Goal: Task Accomplishment & Management: Use online tool/utility

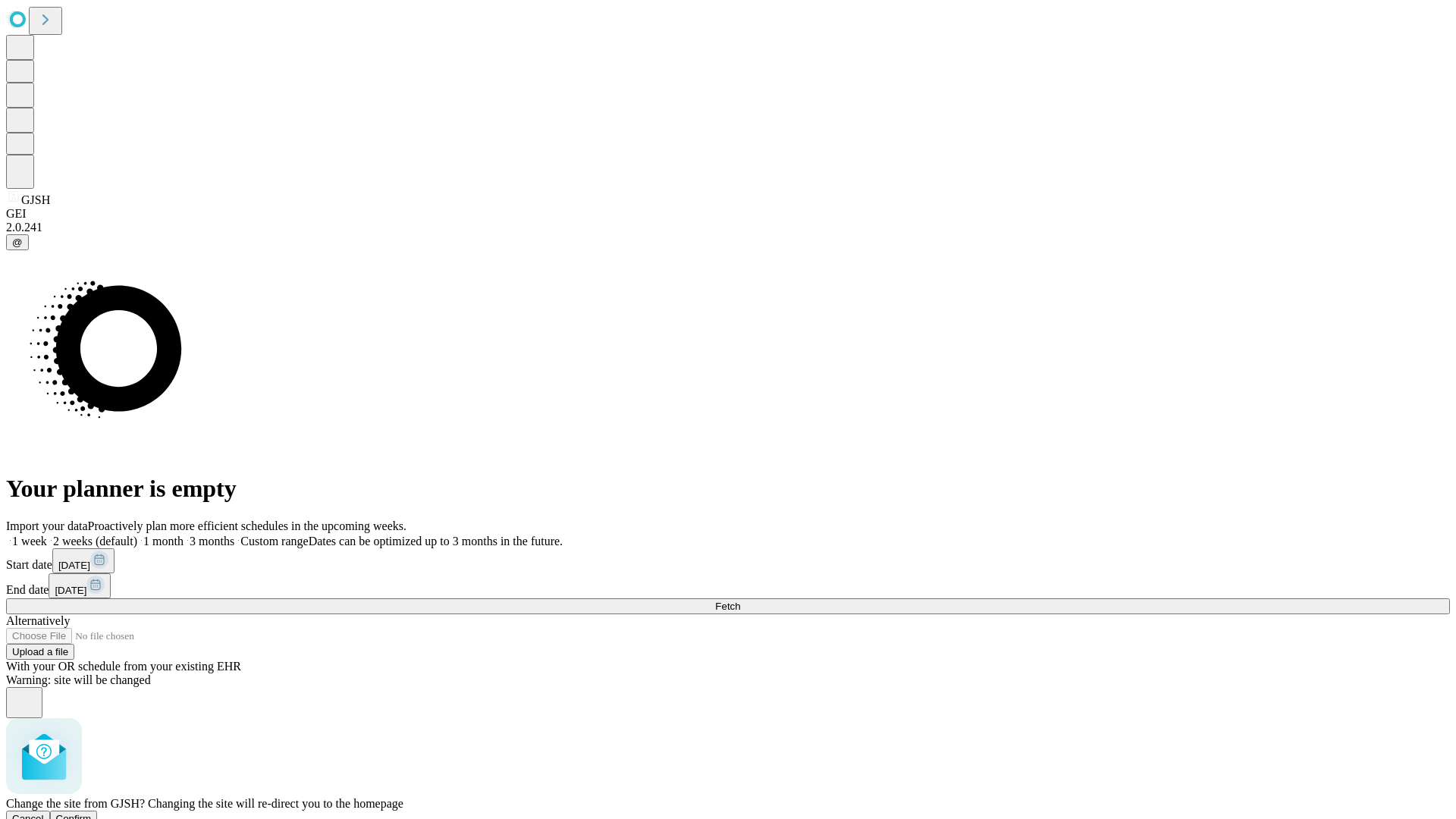
click at [92, 813] on span "Confirm" at bounding box center [74, 819] width 35 height 12
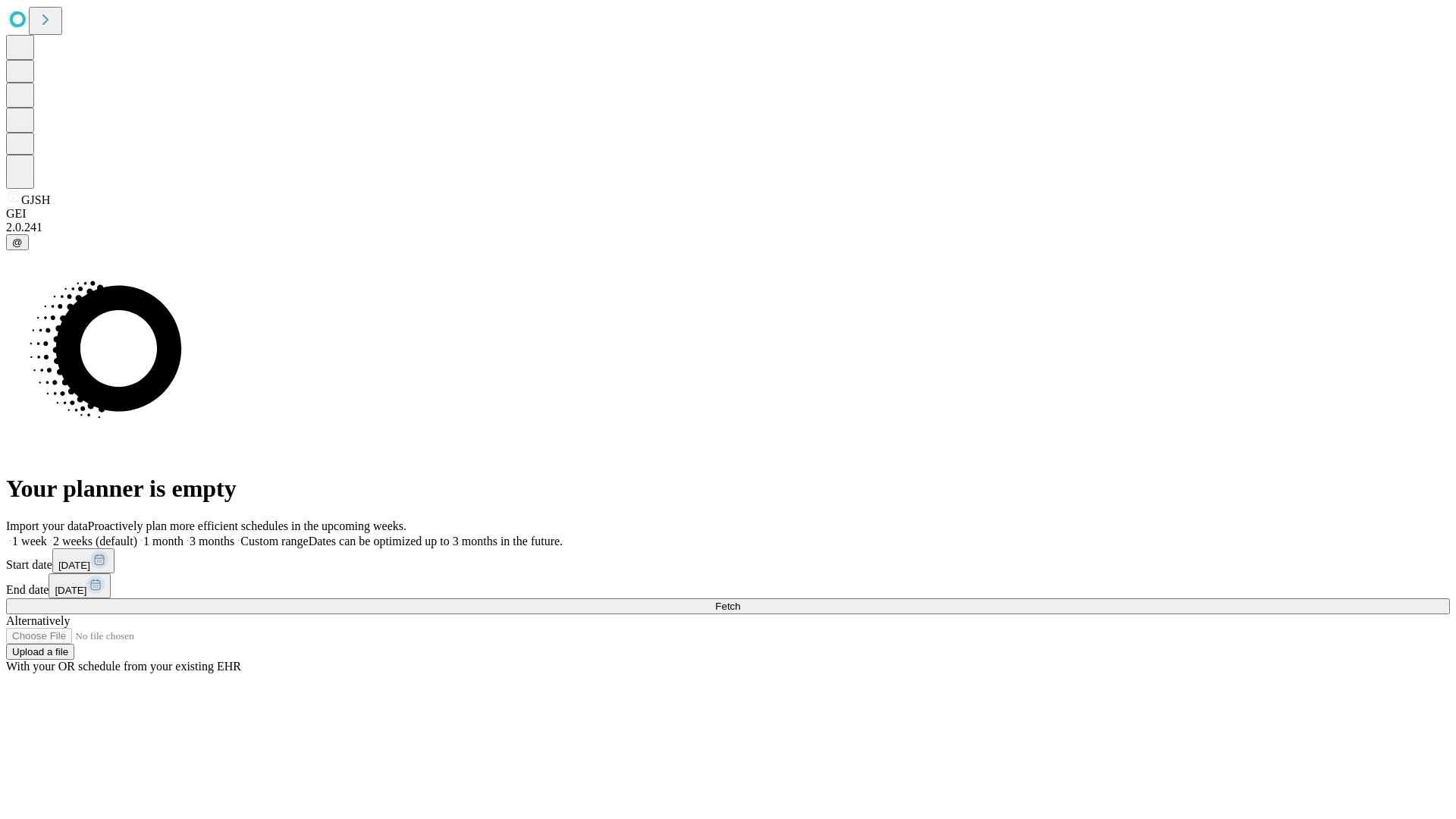
click at [47, 535] on label "1 week" at bounding box center [27, 540] width 41 height 13
click at [740, 600] on span "Fetch" at bounding box center [727, 606] width 25 height 12
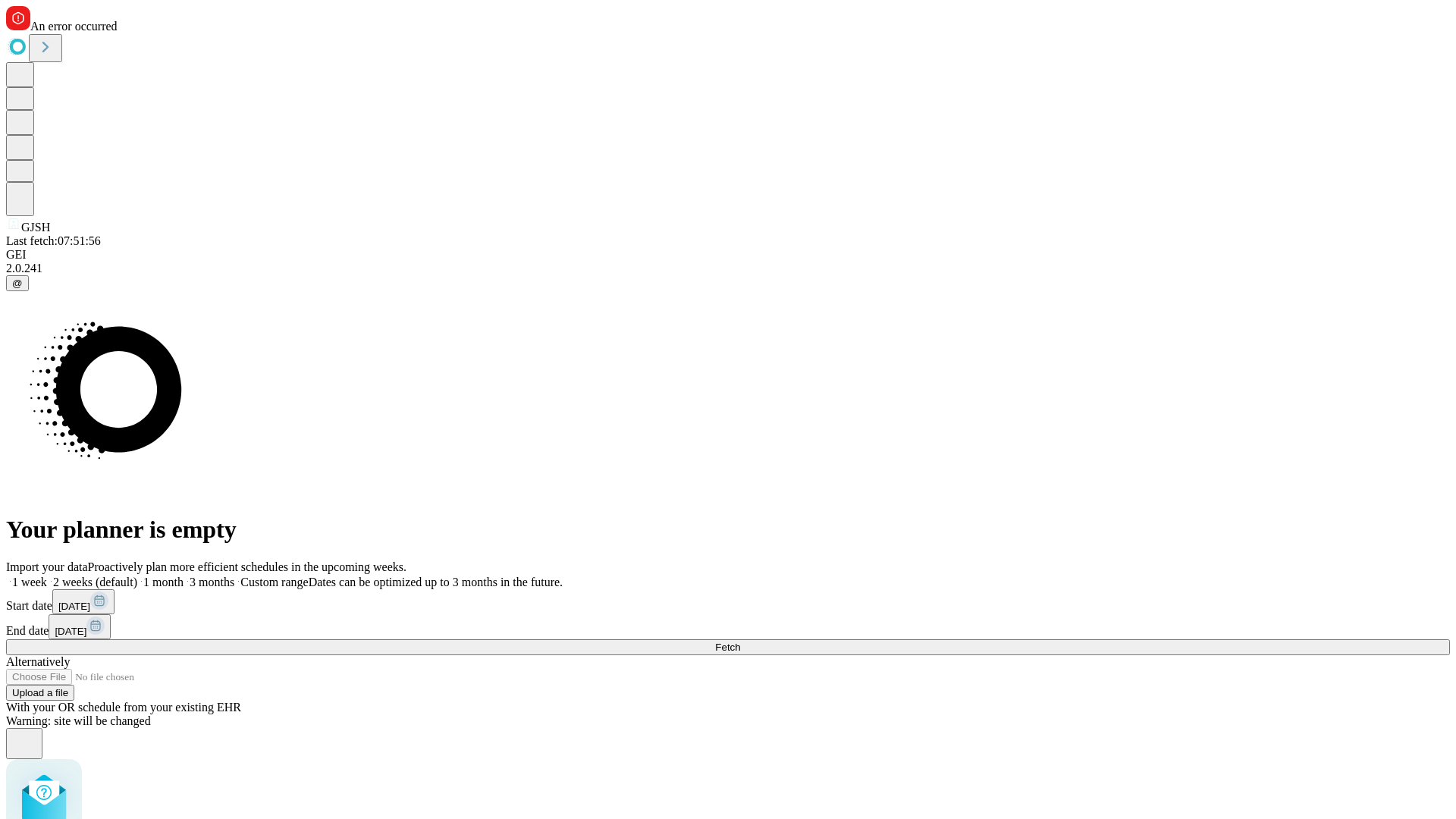
click at [47, 576] on label "1 week" at bounding box center [27, 582] width 41 height 13
click at [740, 642] on span "Fetch" at bounding box center [727, 648] width 25 height 12
click at [47, 576] on label "1 week" at bounding box center [27, 582] width 41 height 13
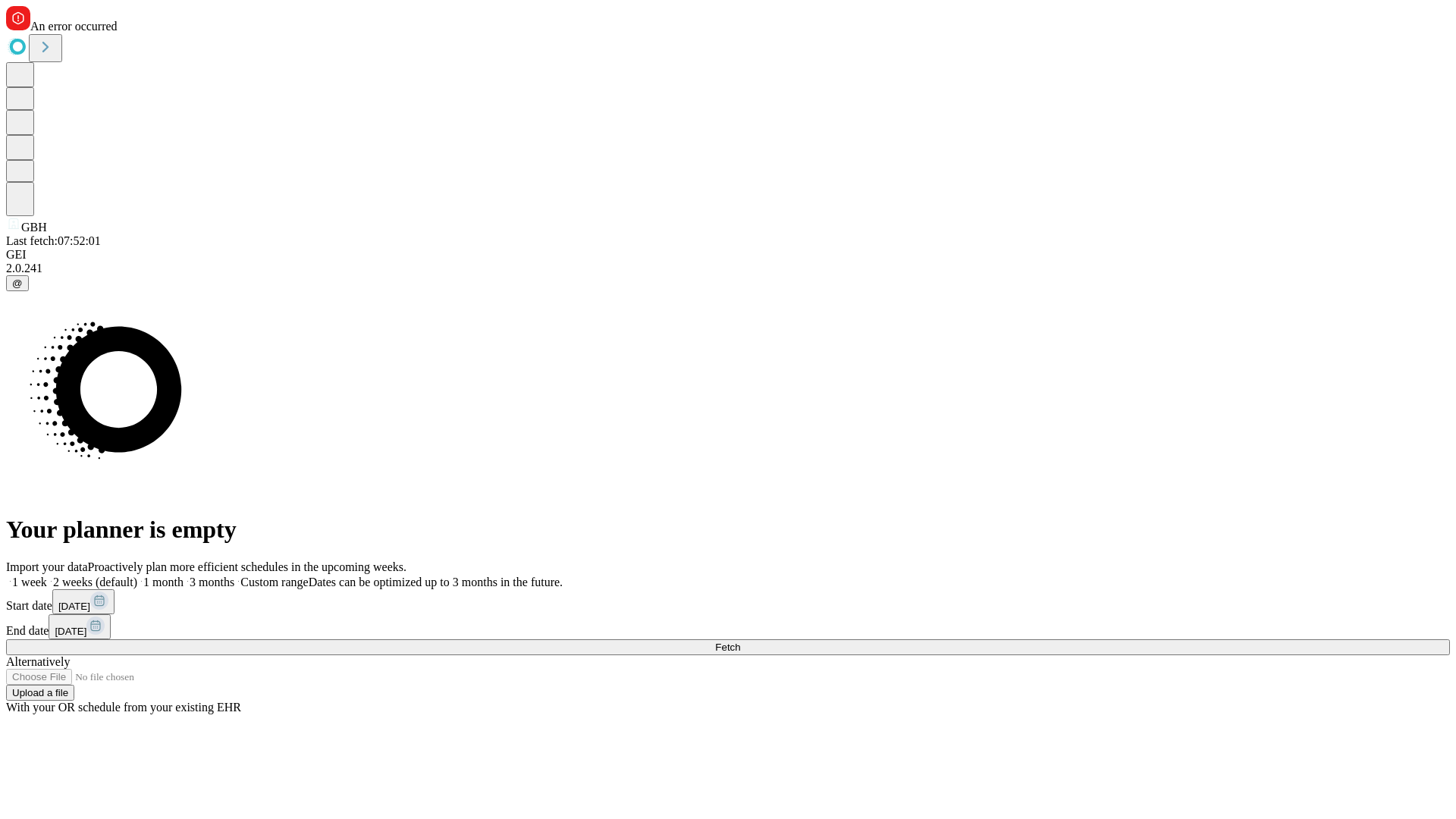
click at [740, 642] on span "Fetch" at bounding box center [727, 648] width 25 height 12
click at [47, 576] on label "1 week" at bounding box center [27, 582] width 41 height 13
click at [740, 642] on span "Fetch" at bounding box center [727, 648] width 25 height 12
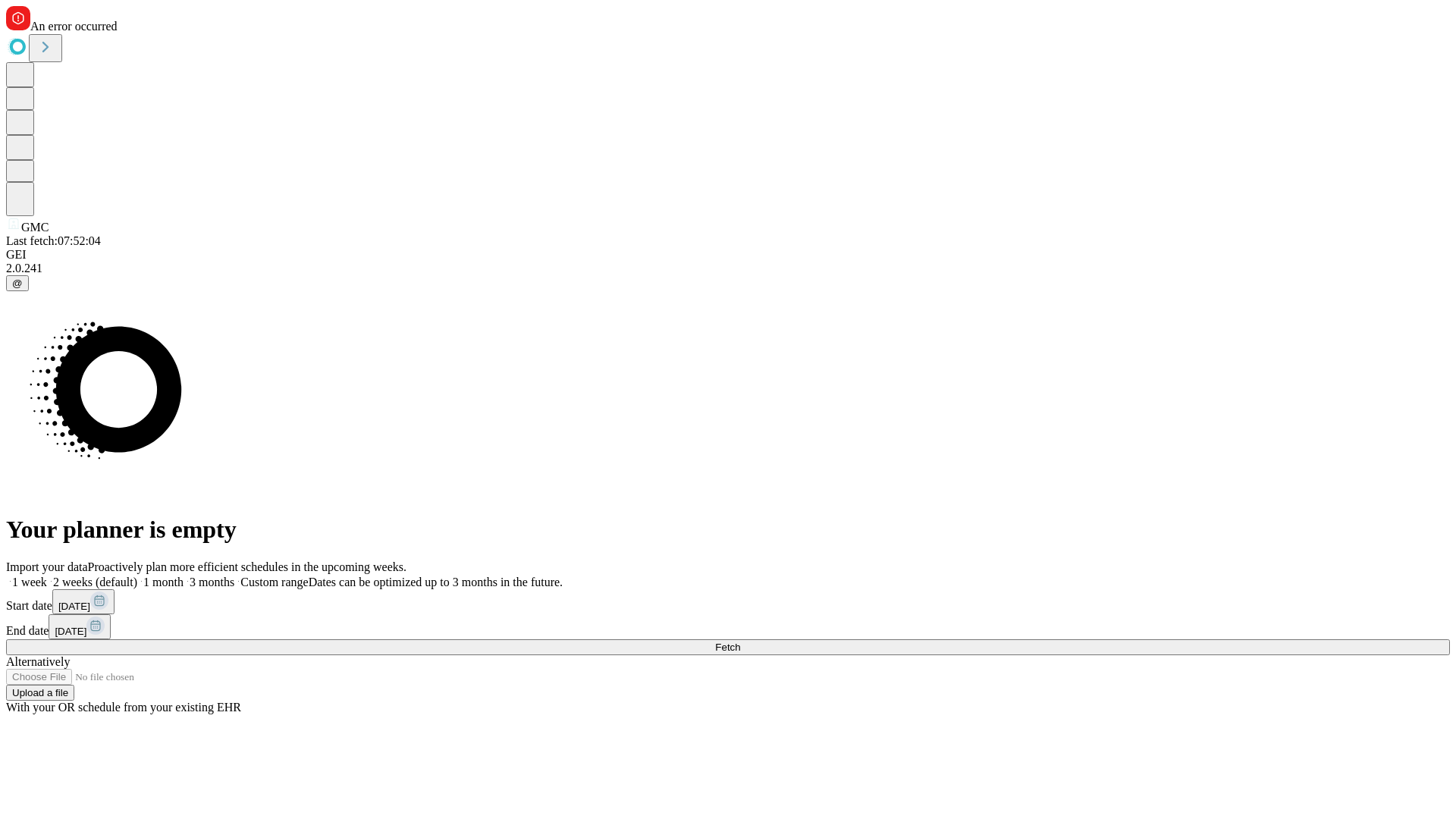
click at [47, 576] on label "1 week" at bounding box center [27, 582] width 41 height 13
click at [740, 642] on span "Fetch" at bounding box center [727, 648] width 25 height 12
click at [47, 576] on label "1 week" at bounding box center [27, 582] width 41 height 13
click at [740, 642] on span "Fetch" at bounding box center [727, 648] width 25 height 12
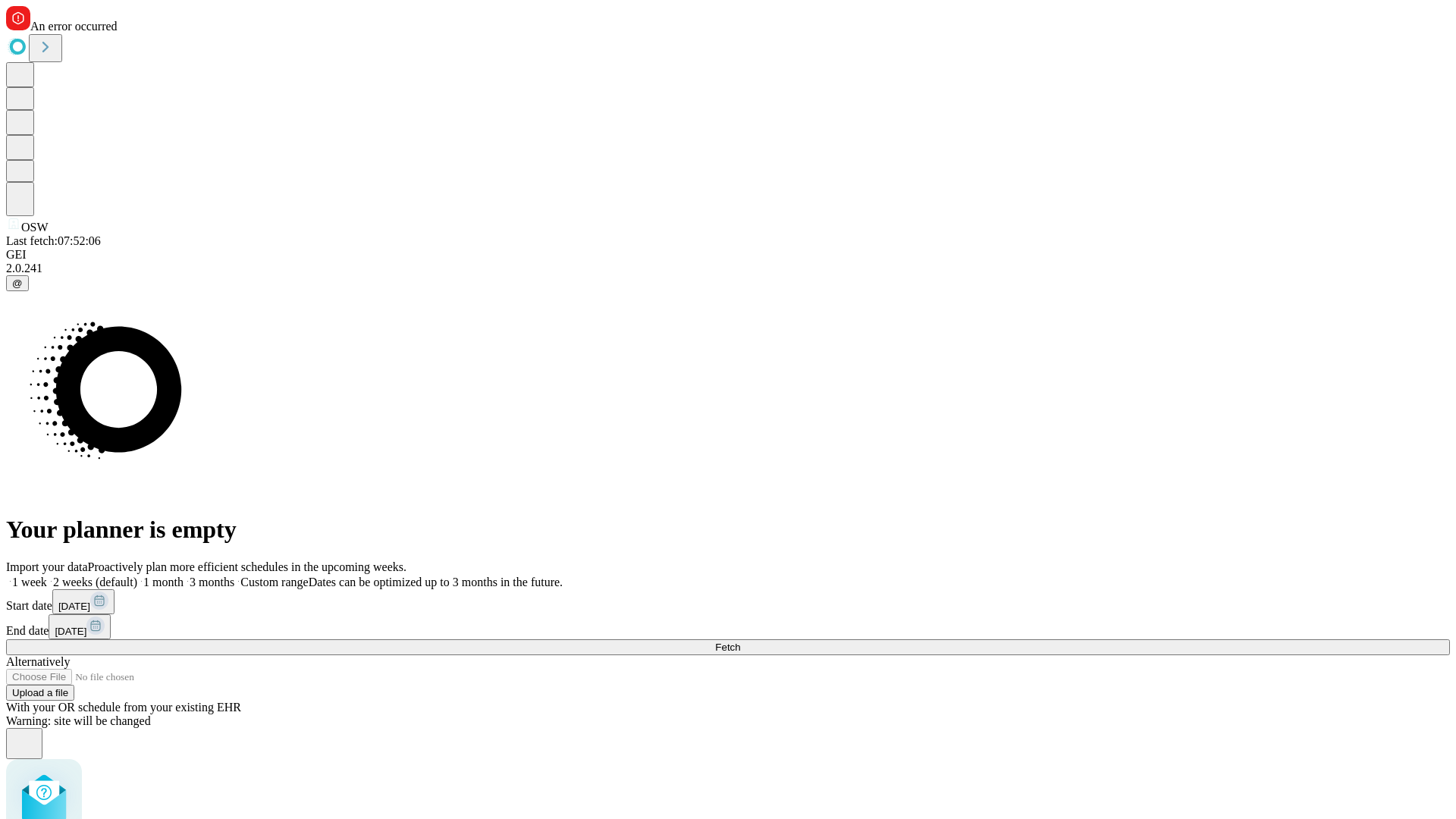
click at [47, 576] on label "1 week" at bounding box center [27, 582] width 41 height 13
click at [740, 642] on span "Fetch" at bounding box center [727, 648] width 25 height 12
click at [47, 576] on label "1 week" at bounding box center [27, 582] width 41 height 13
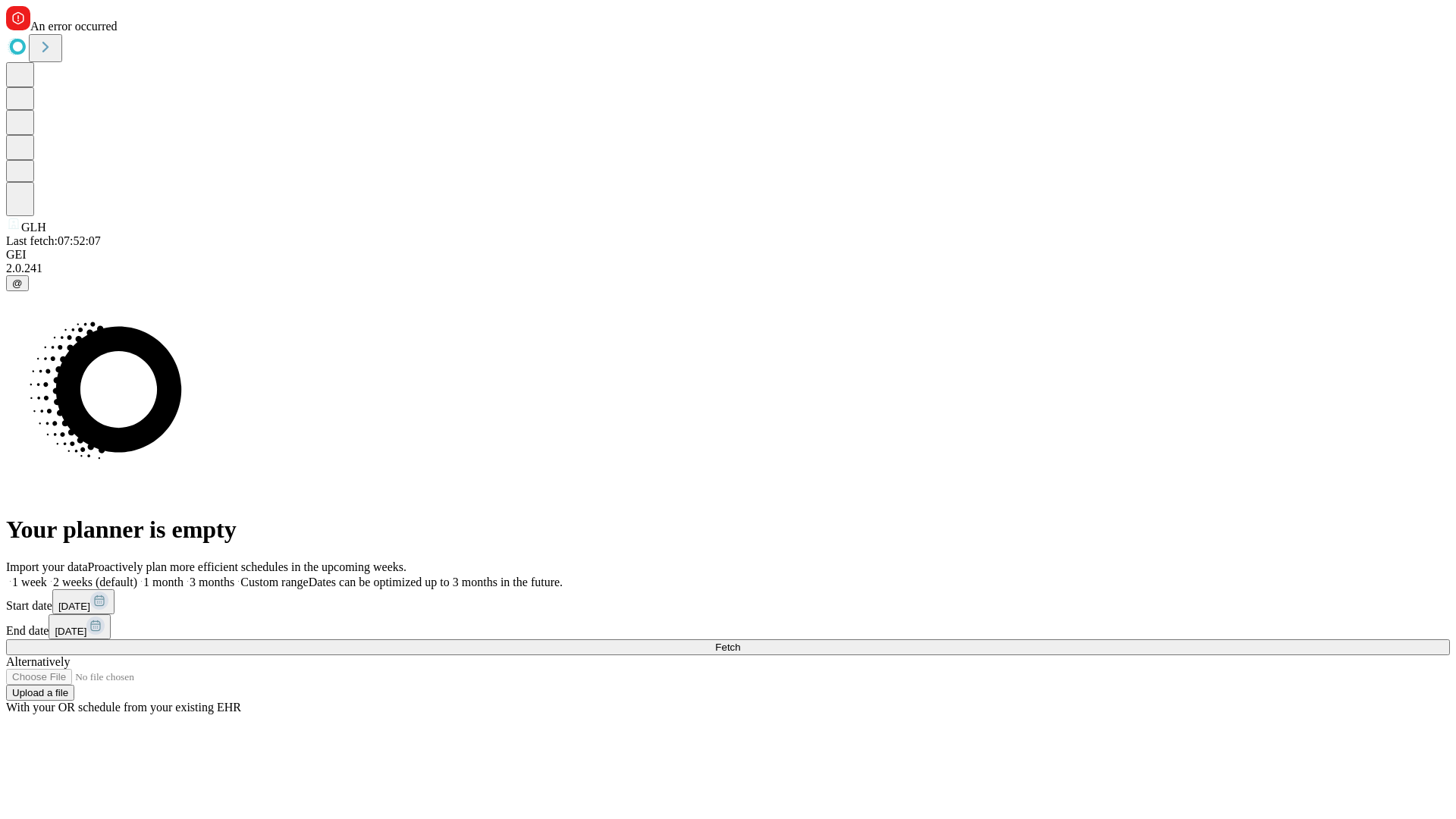
click at [740, 642] on span "Fetch" at bounding box center [727, 648] width 25 height 12
click at [47, 576] on label "1 week" at bounding box center [27, 582] width 41 height 13
click at [740, 642] on span "Fetch" at bounding box center [727, 648] width 25 height 12
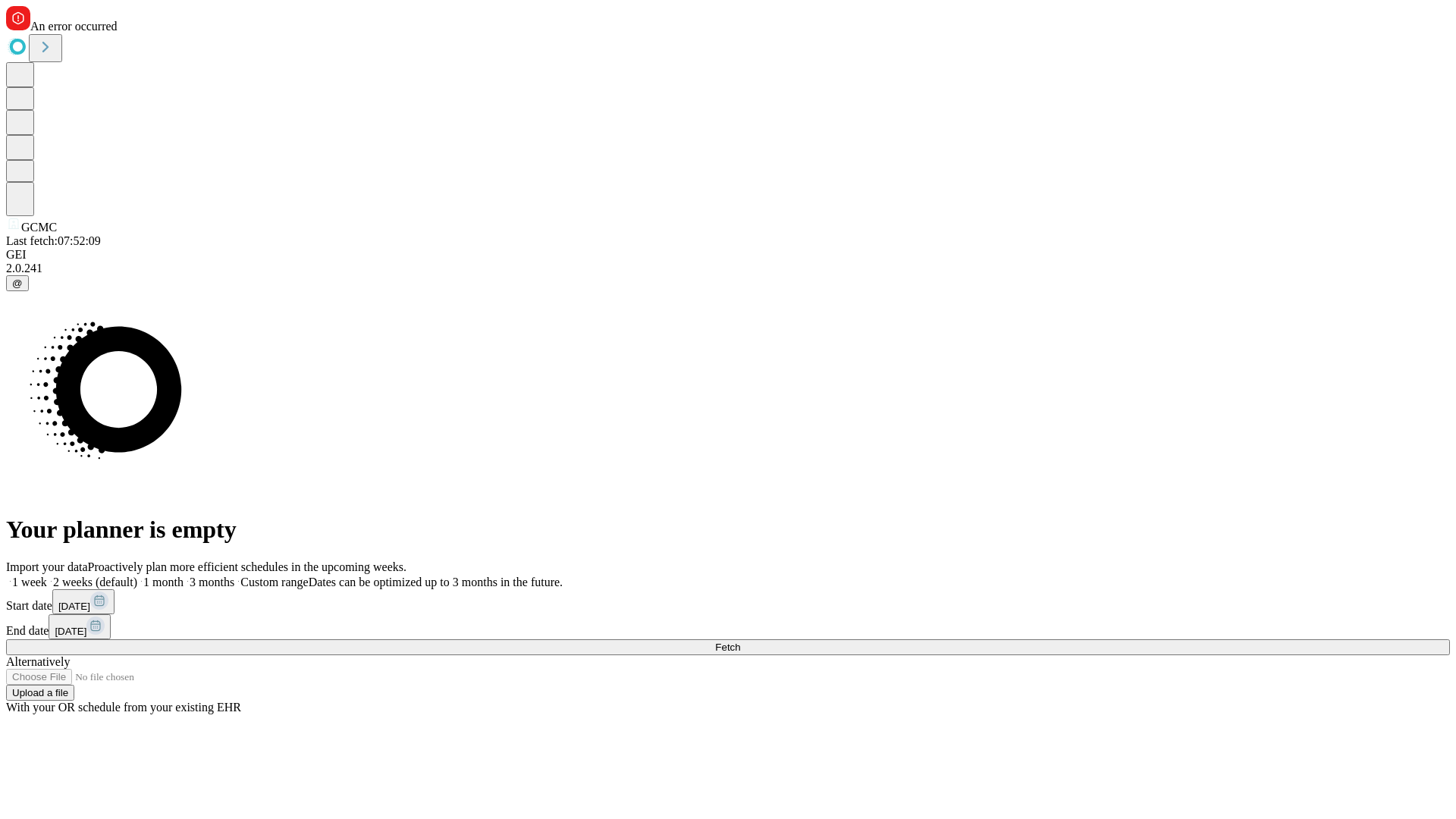
click at [47, 576] on label "1 week" at bounding box center [27, 582] width 41 height 13
click at [740, 642] on span "Fetch" at bounding box center [727, 648] width 25 height 12
click at [47, 576] on label "1 week" at bounding box center [27, 582] width 41 height 13
click at [740, 642] on span "Fetch" at bounding box center [727, 648] width 25 height 12
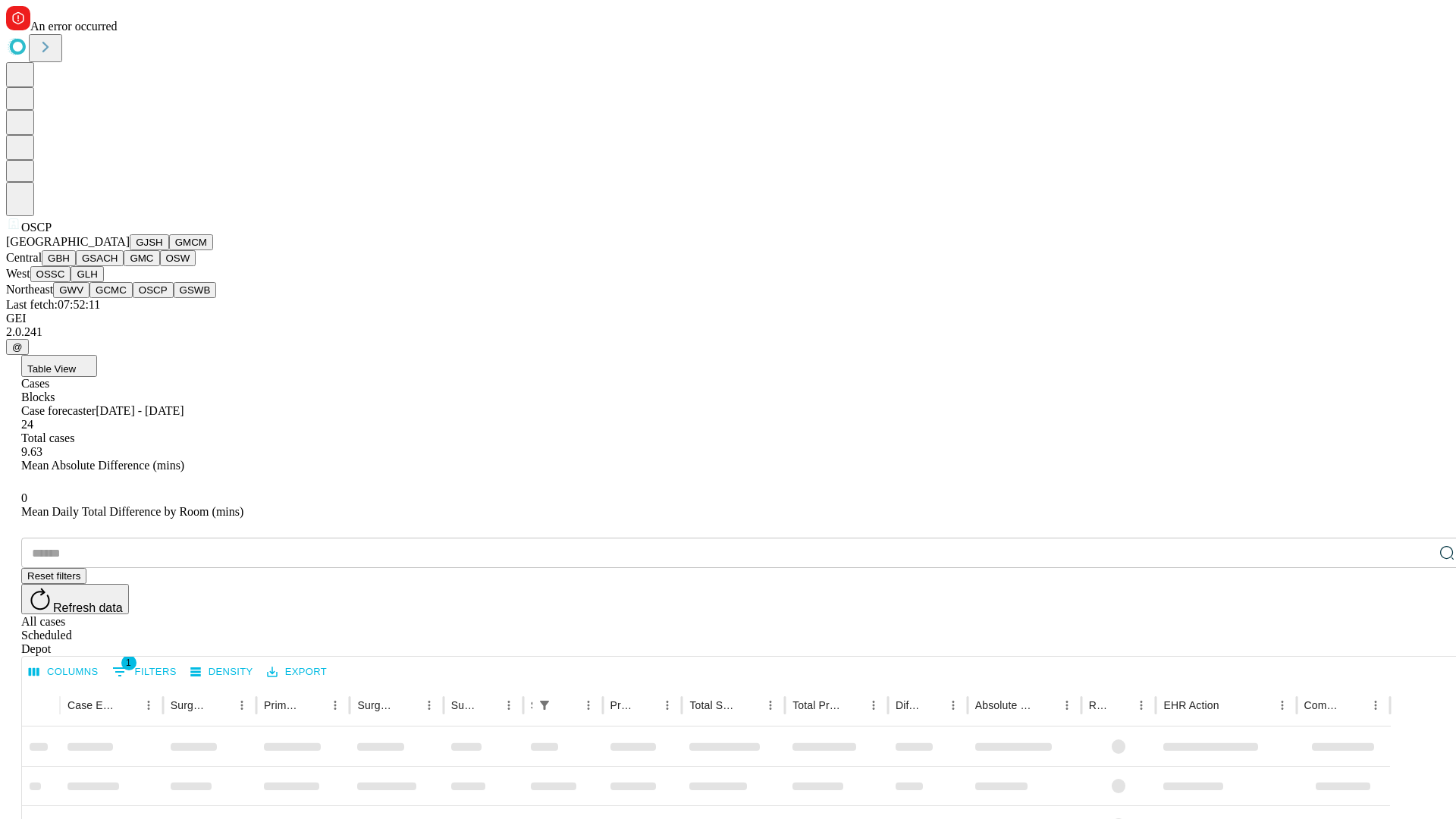
click at [173, 298] on button "GSWB" at bounding box center [195, 290] width 43 height 16
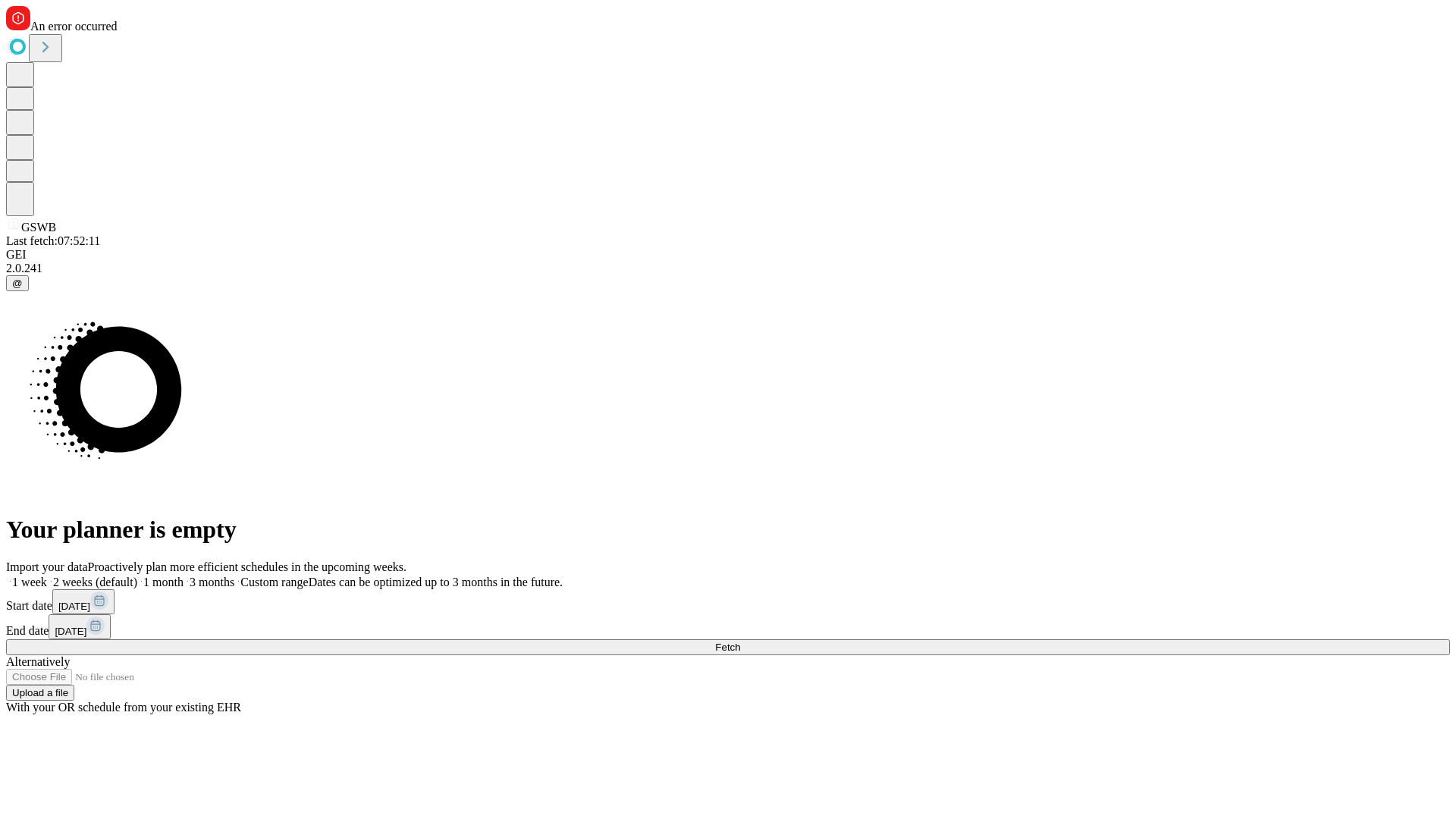
click at [740, 642] on span "Fetch" at bounding box center [727, 648] width 25 height 12
